Goal: Task Accomplishment & Management: Manage account settings

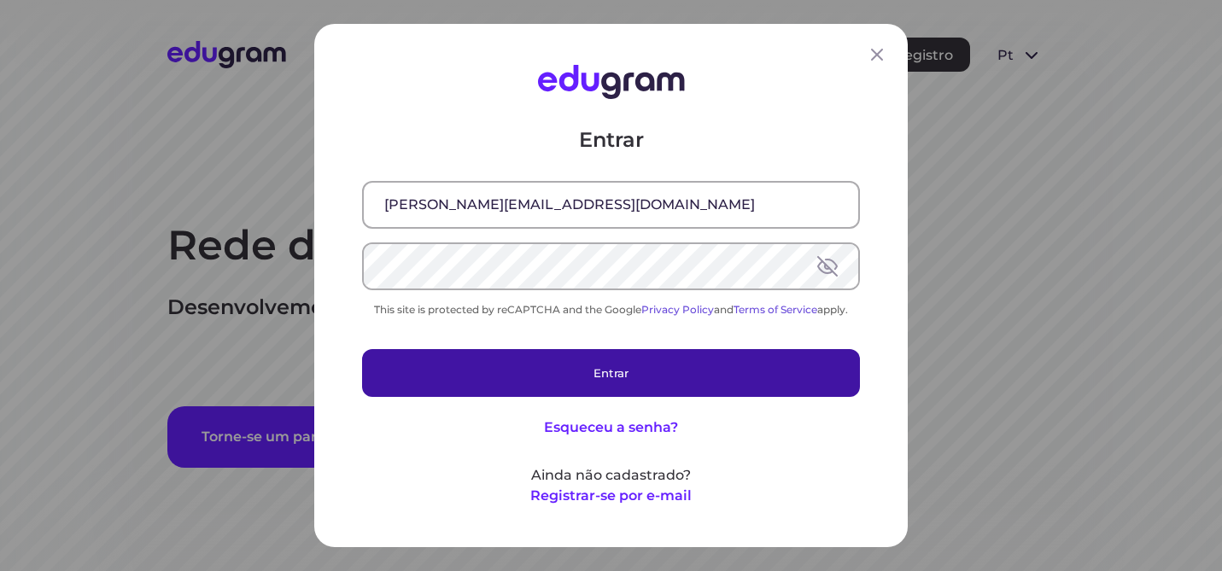
click at [690, 380] on button "Entrar" at bounding box center [611, 373] width 498 height 48
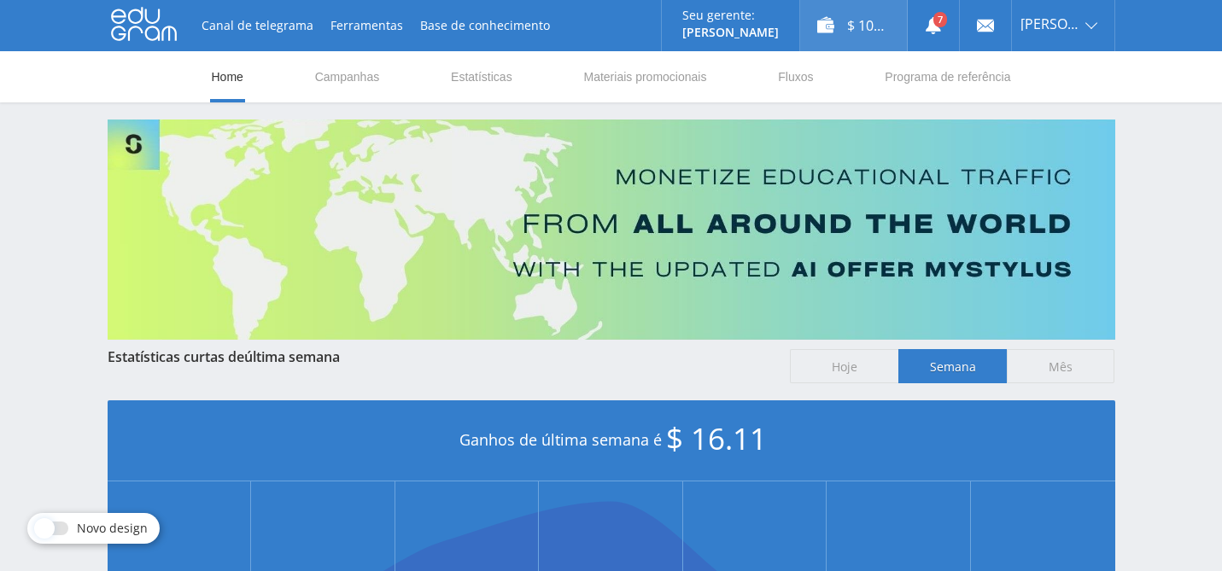
click at [863, 22] on div "$ 100.97" at bounding box center [853, 25] width 107 height 51
